Goal: Submit feedback/report problem

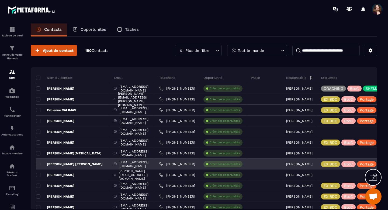
scroll to position [2986, 0]
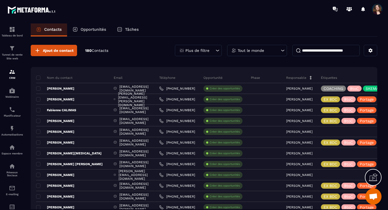
click at [375, 196] on span "Ouvrir le chat" at bounding box center [373, 197] width 9 height 8
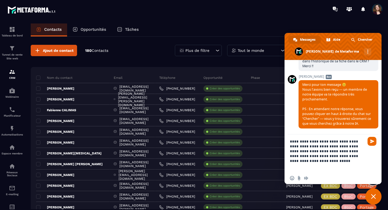
type textarea "**********"
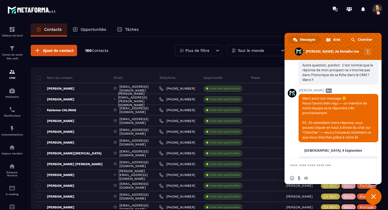
scroll to position [3024, 0]
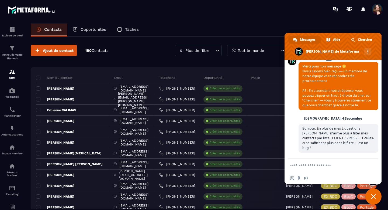
type textarea "*"
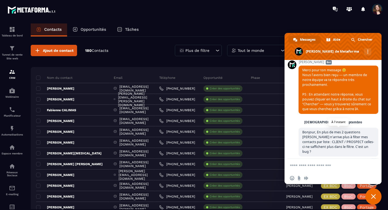
scroll to position [3036, 0]
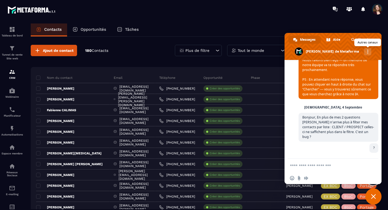
click at [372, 51] on link "Autres canaux" at bounding box center [367, 51] width 7 height 7
click at [334, 63] on span "email" at bounding box center [333, 63] width 4 height 4
